Goal: Browse casually

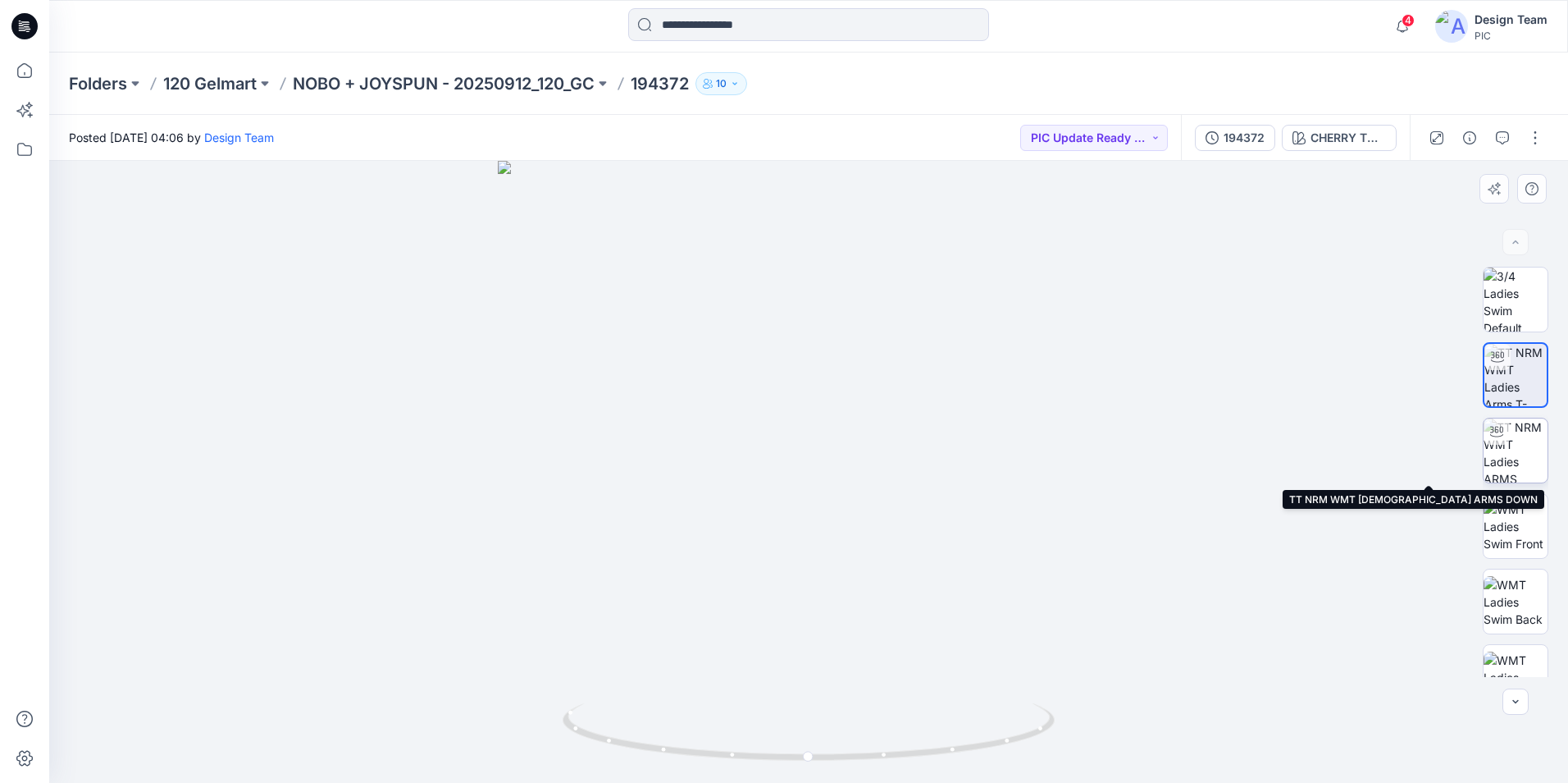
click at [1504, 452] on img at bounding box center [1516, 451] width 64 height 64
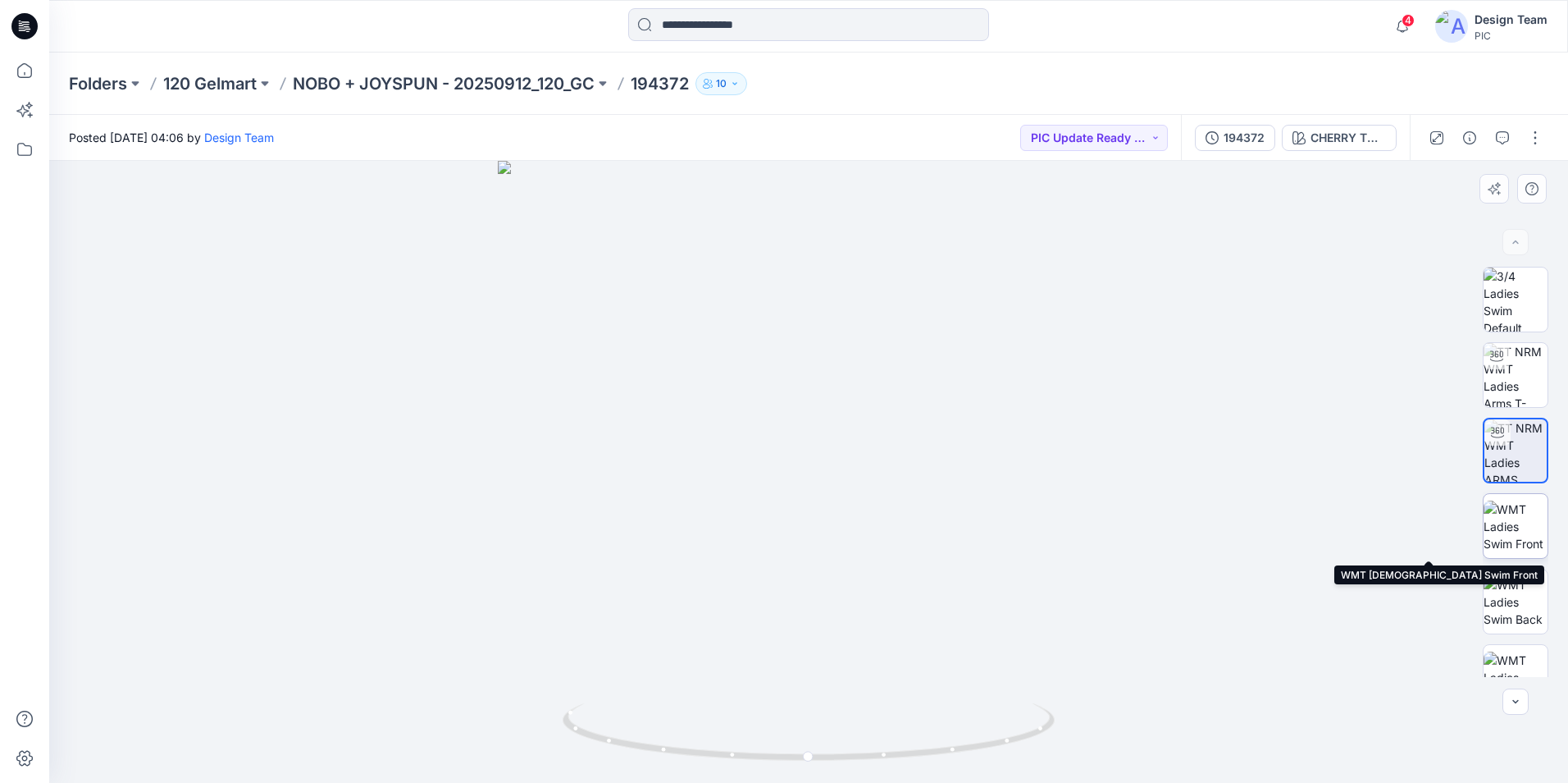
click at [1516, 540] on img at bounding box center [1516, 526] width 64 height 52
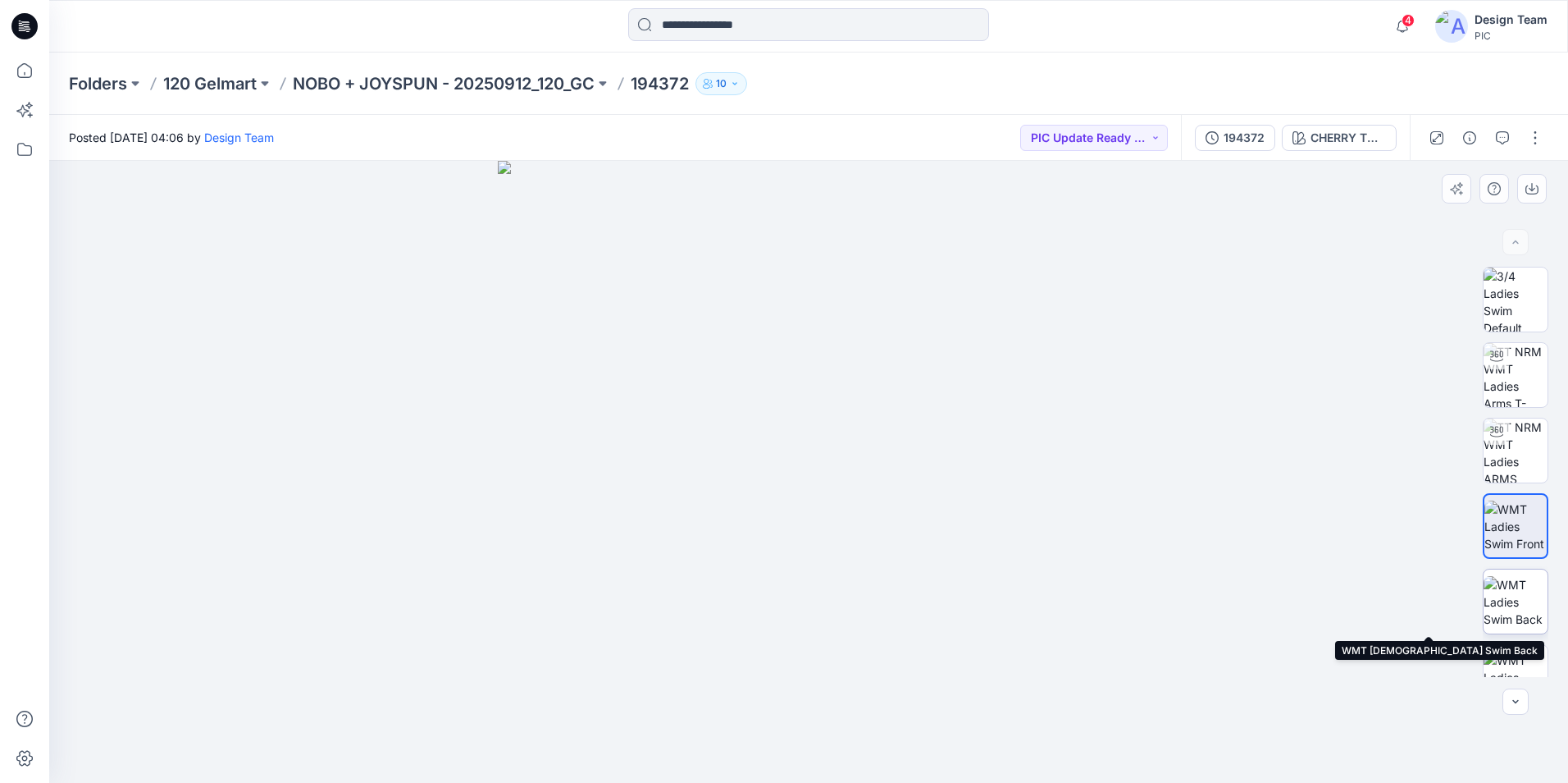
click at [1519, 589] on img at bounding box center [1516, 602] width 64 height 52
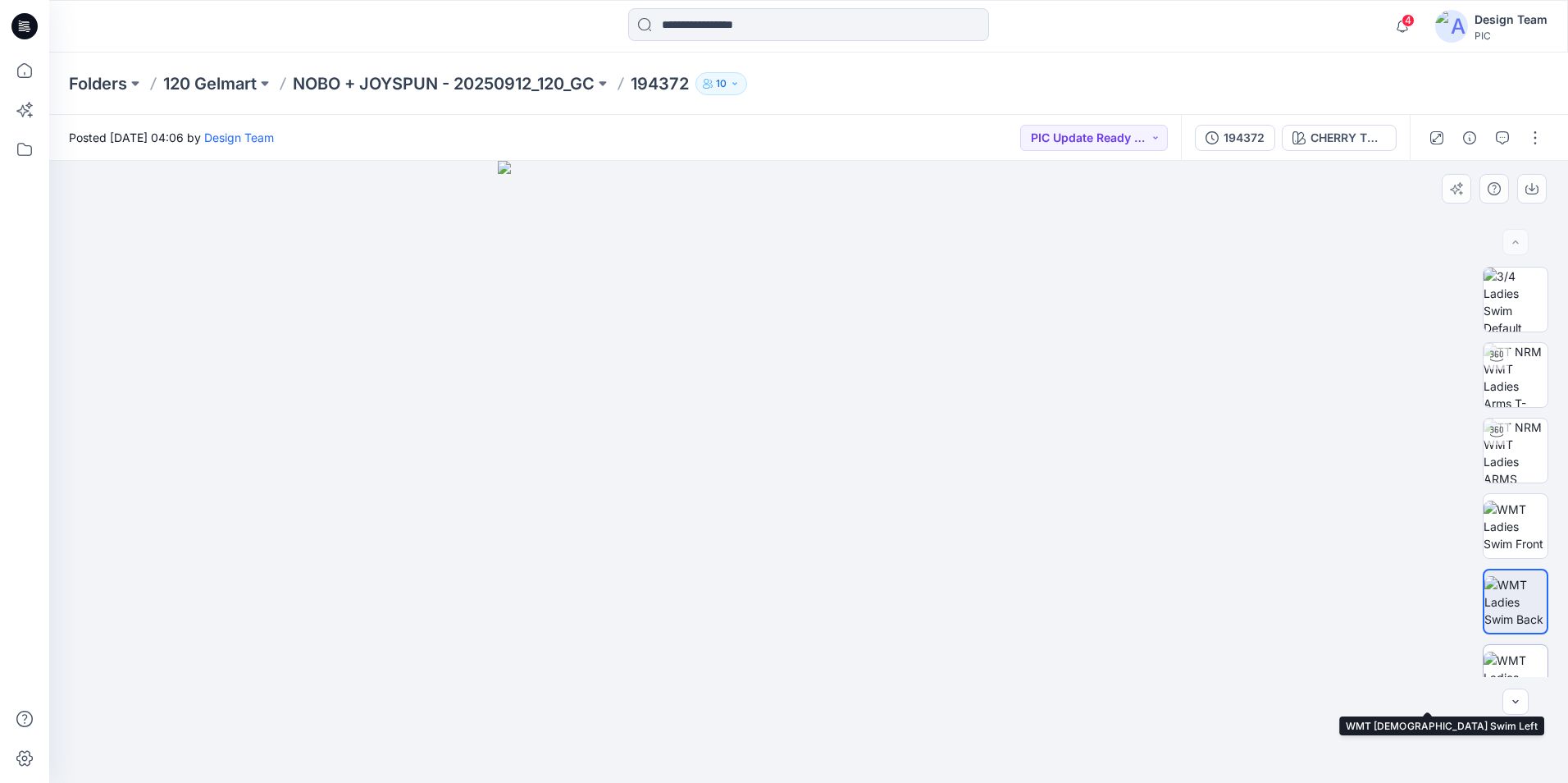
click at [1524, 658] on img at bounding box center [1516, 677] width 64 height 52
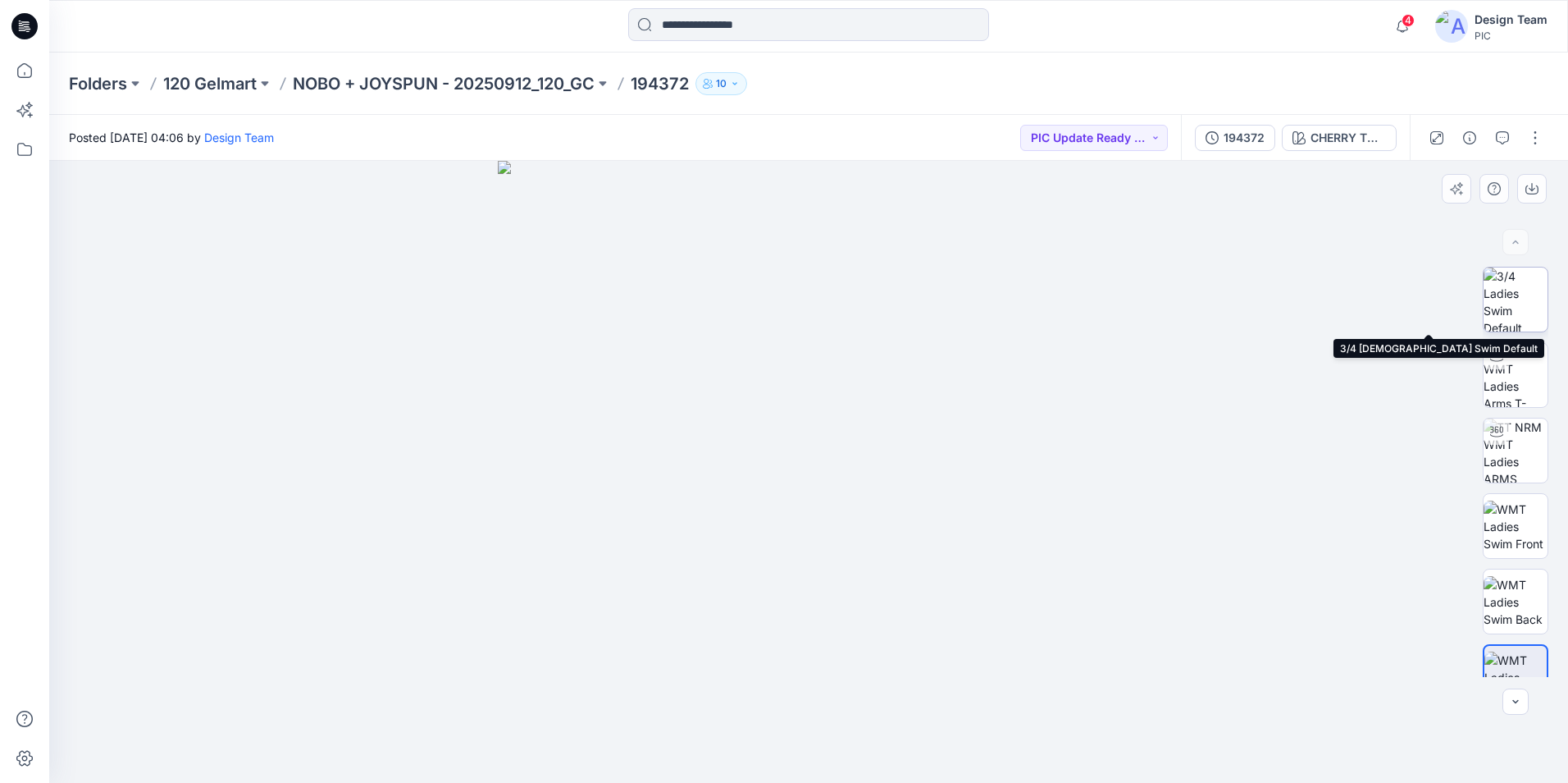
click at [1503, 318] on img at bounding box center [1516, 300] width 64 height 64
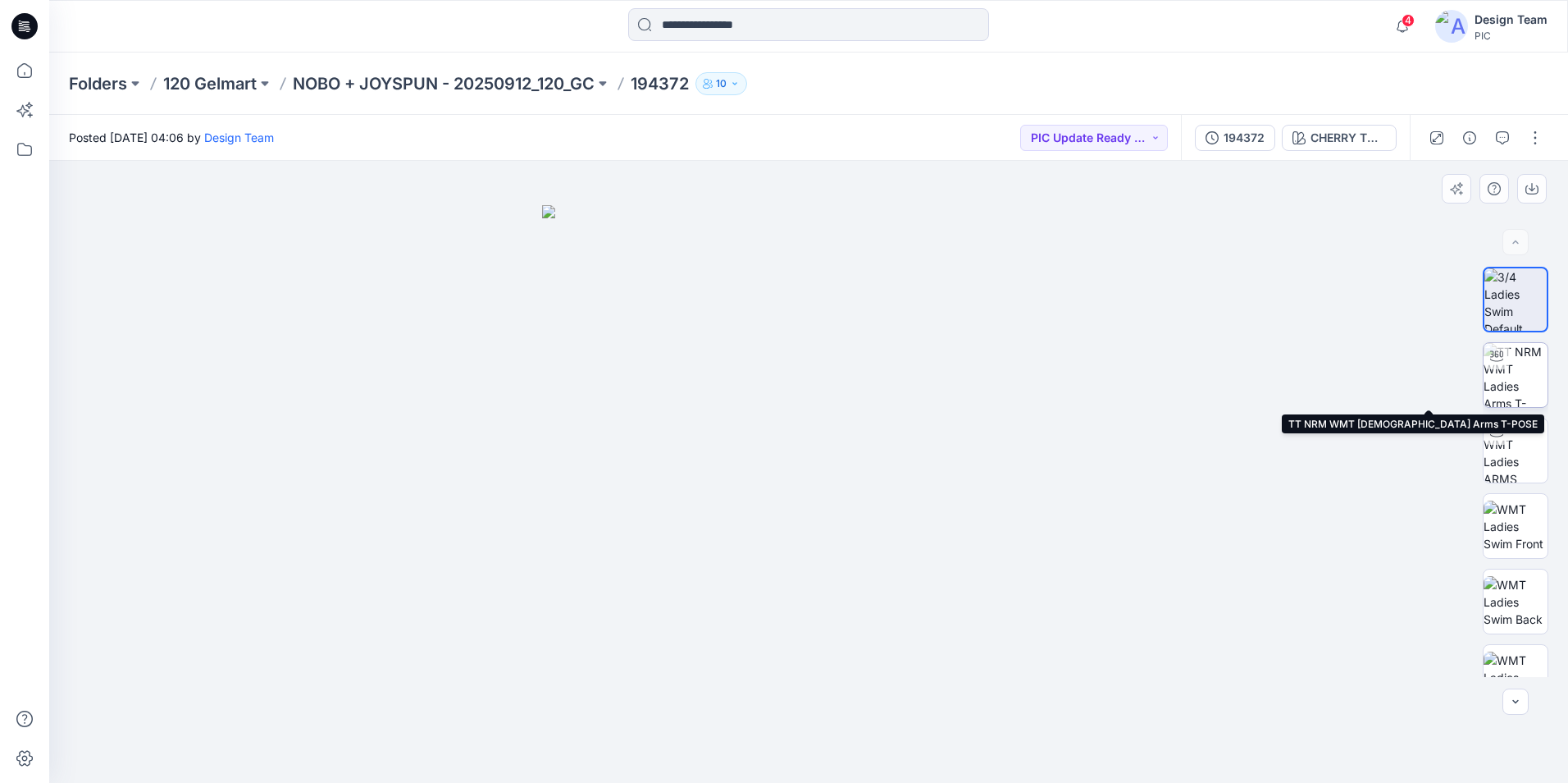
click at [1513, 363] on img at bounding box center [1516, 375] width 64 height 64
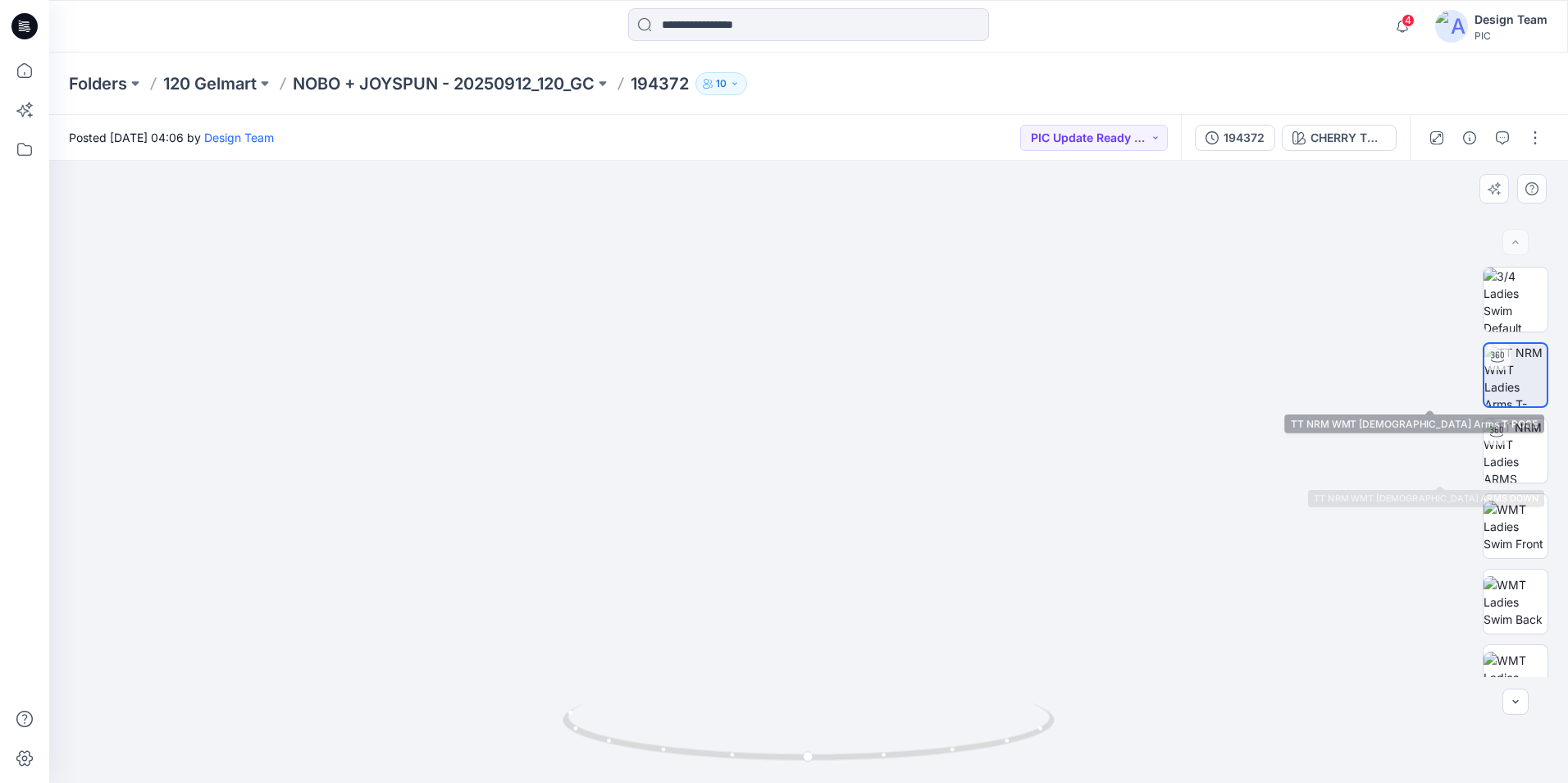
click at [1505, 374] on img at bounding box center [1516, 375] width 62 height 62
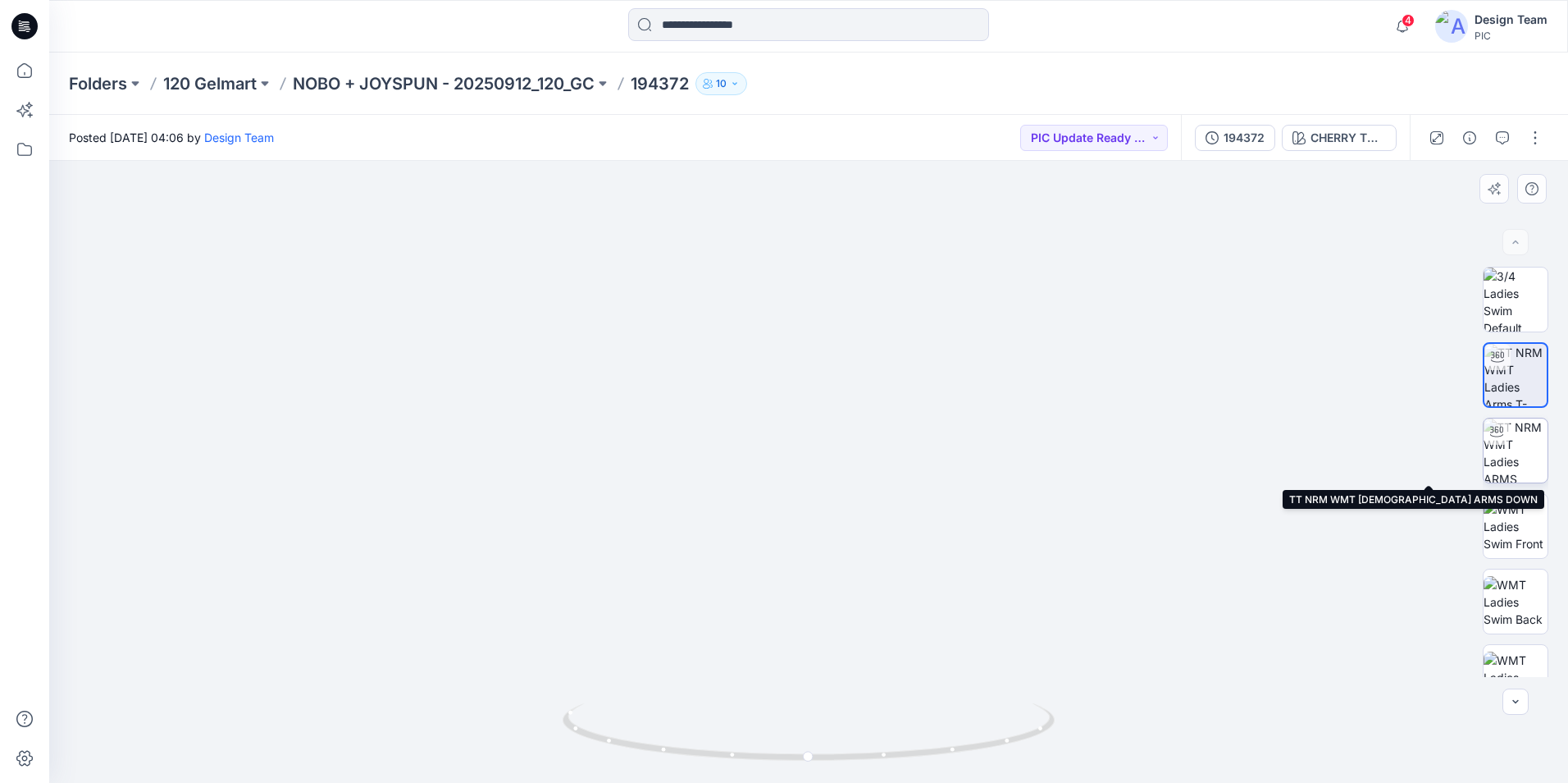
click at [1508, 444] on img at bounding box center [1516, 451] width 64 height 64
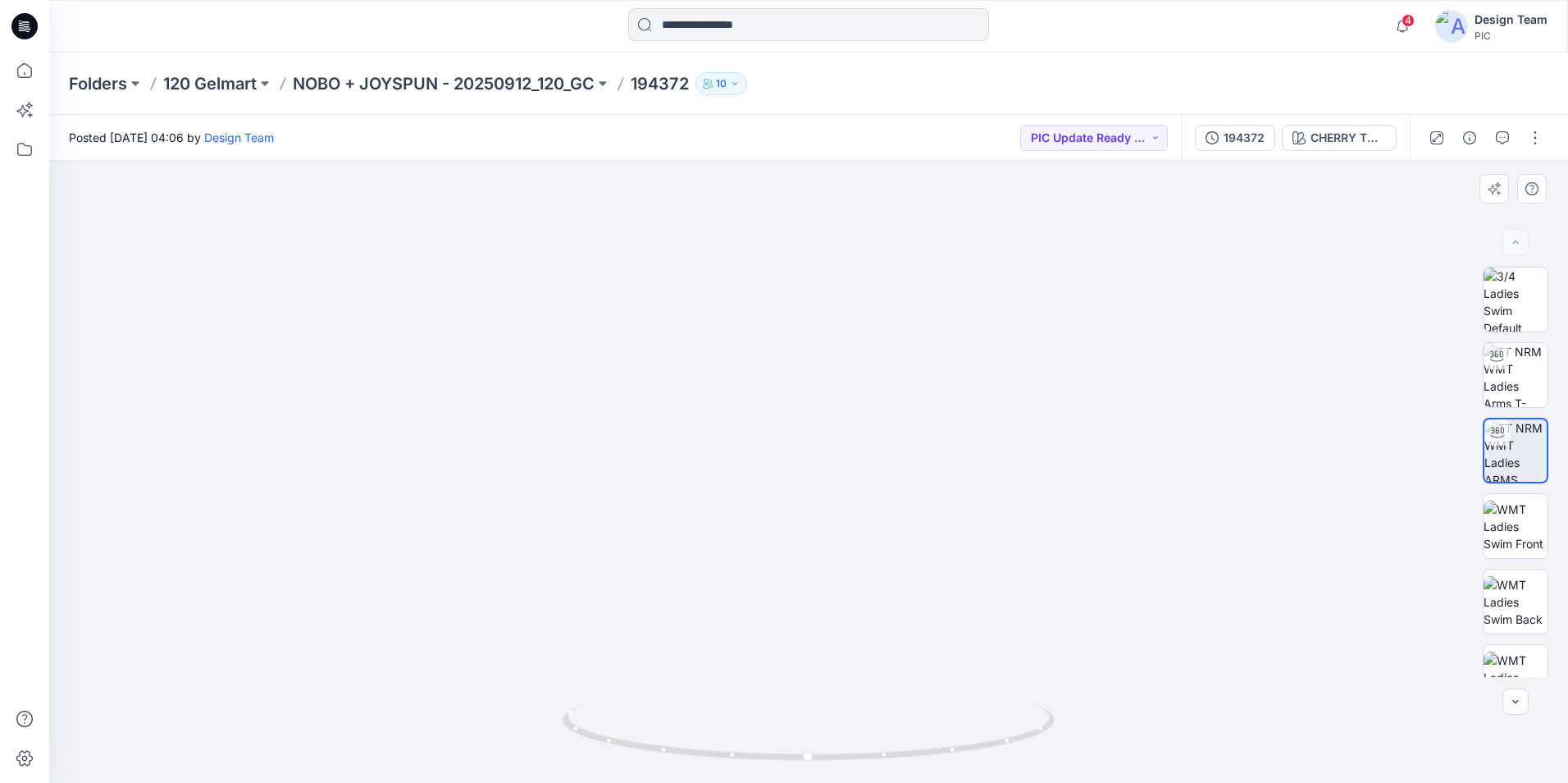
click at [1134, 638] on img at bounding box center [809, 431] width 782 height 701
click at [1169, 570] on div at bounding box center [808, 472] width 1519 height 622
drag, startPoint x: 808, startPoint y: 752, endPoint x: 755, endPoint y: 503, distance: 254.6
click at [1319, 660] on div at bounding box center [808, 472] width 1519 height 622
click at [1525, 537] on img at bounding box center [1516, 526] width 64 height 52
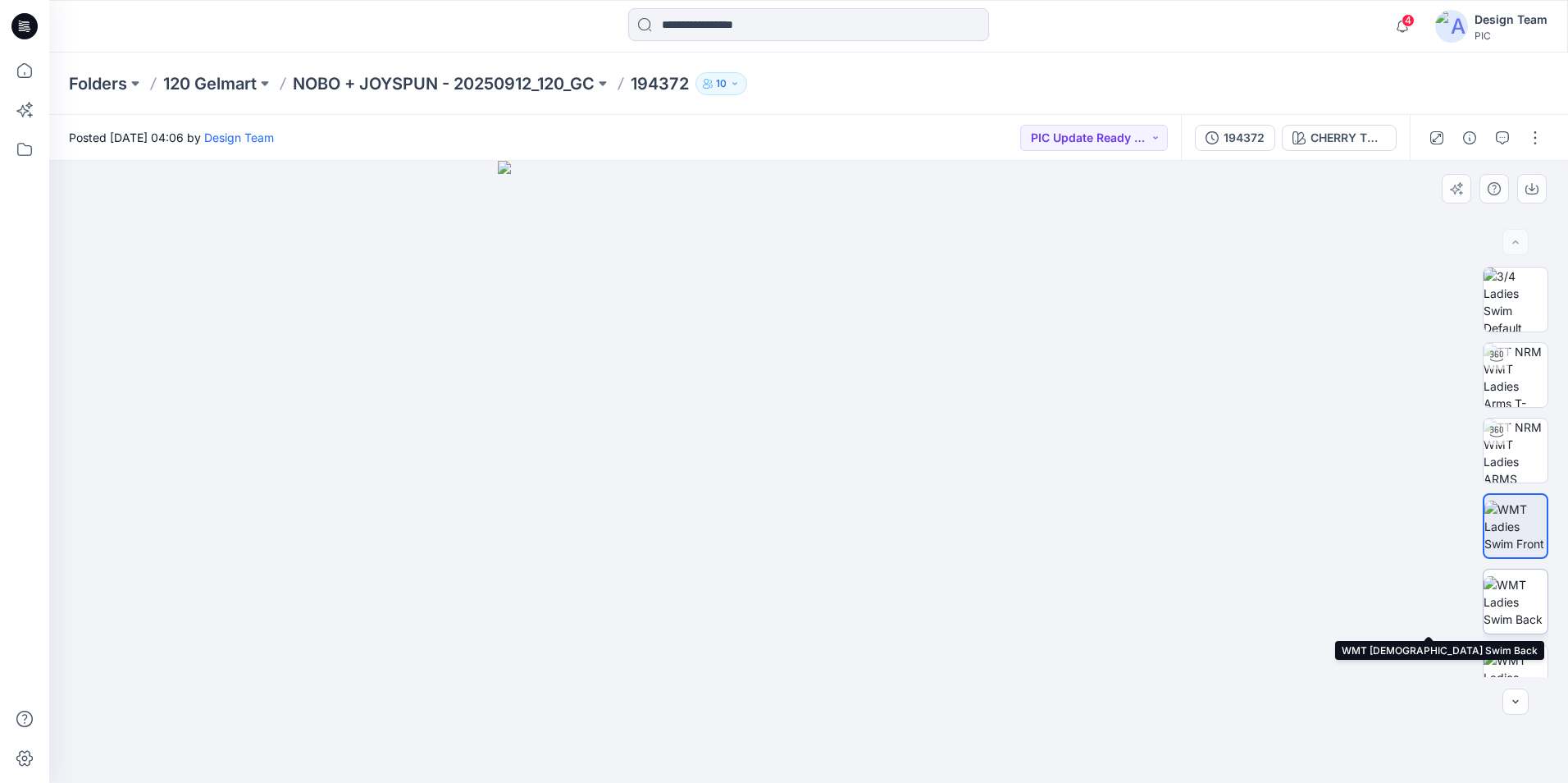
click at [1525, 605] on img at bounding box center [1516, 602] width 64 height 52
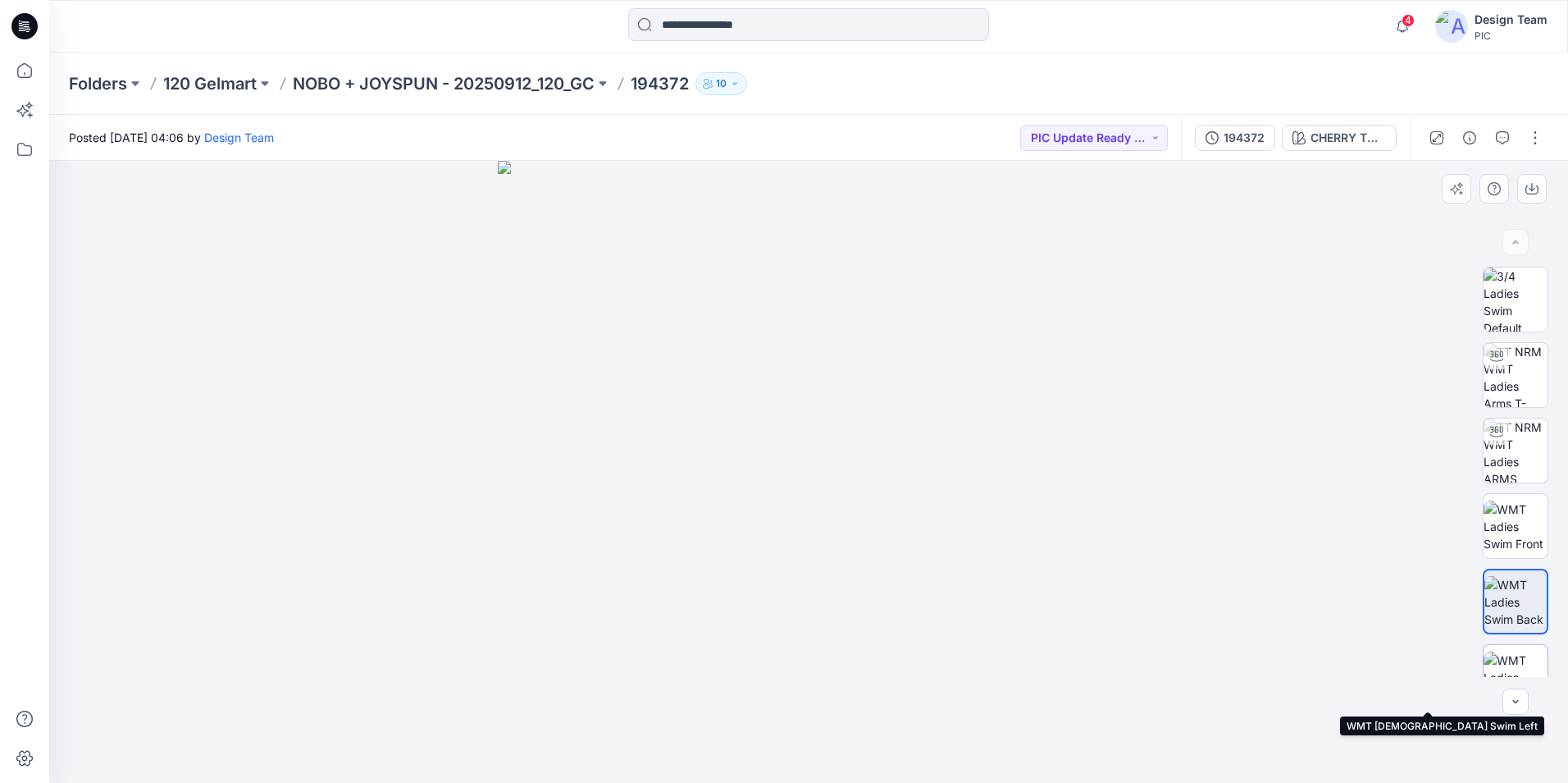
click at [1521, 658] on img at bounding box center [1516, 677] width 64 height 52
